Goal: Task Accomplishment & Management: Manage account settings

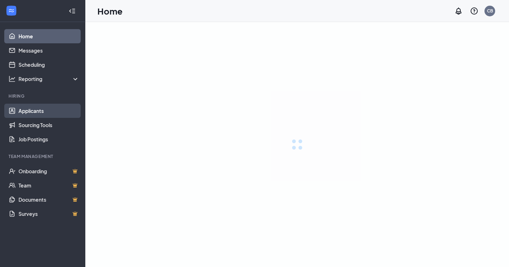
click at [28, 109] on link "Applicants" at bounding box center [48, 111] width 61 height 14
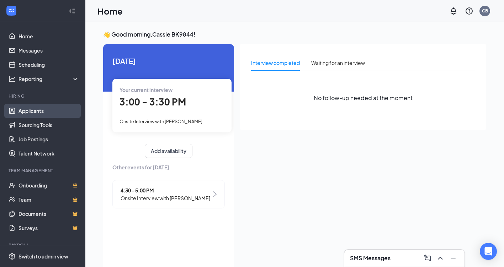
click at [41, 111] on link "Applicants" at bounding box center [48, 111] width 61 height 14
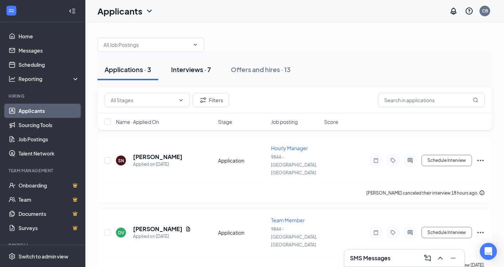
click at [196, 68] on div "Interviews · 7" at bounding box center [191, 69] width 40 height 9
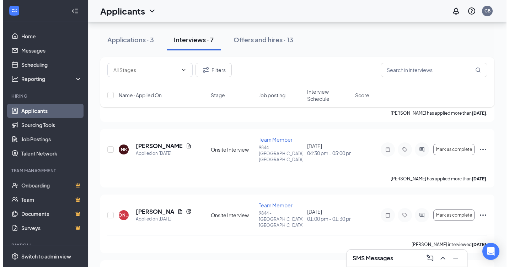
scroll to position [213, 0]
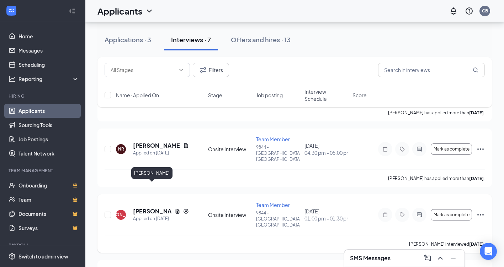
click at [156, 208] on h5 "[PERSON_NAME]" at bounding box center [152, 212] width 39 height 8
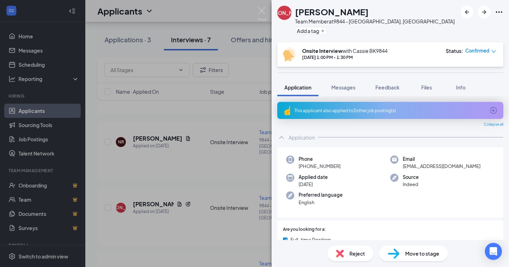
click at [384, 108] on div "This applicant also applied to 2 other job posting(s)" at bounding box center [389, 111] width 191 height 6
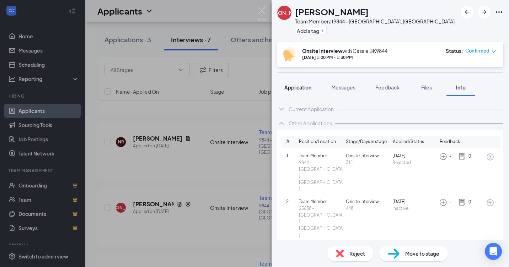
click at [306, 90] on span "Application" at bounding box center [297, 87] width 27 height 6
